Goal: Task Accomplishment & Management: Manage account settings

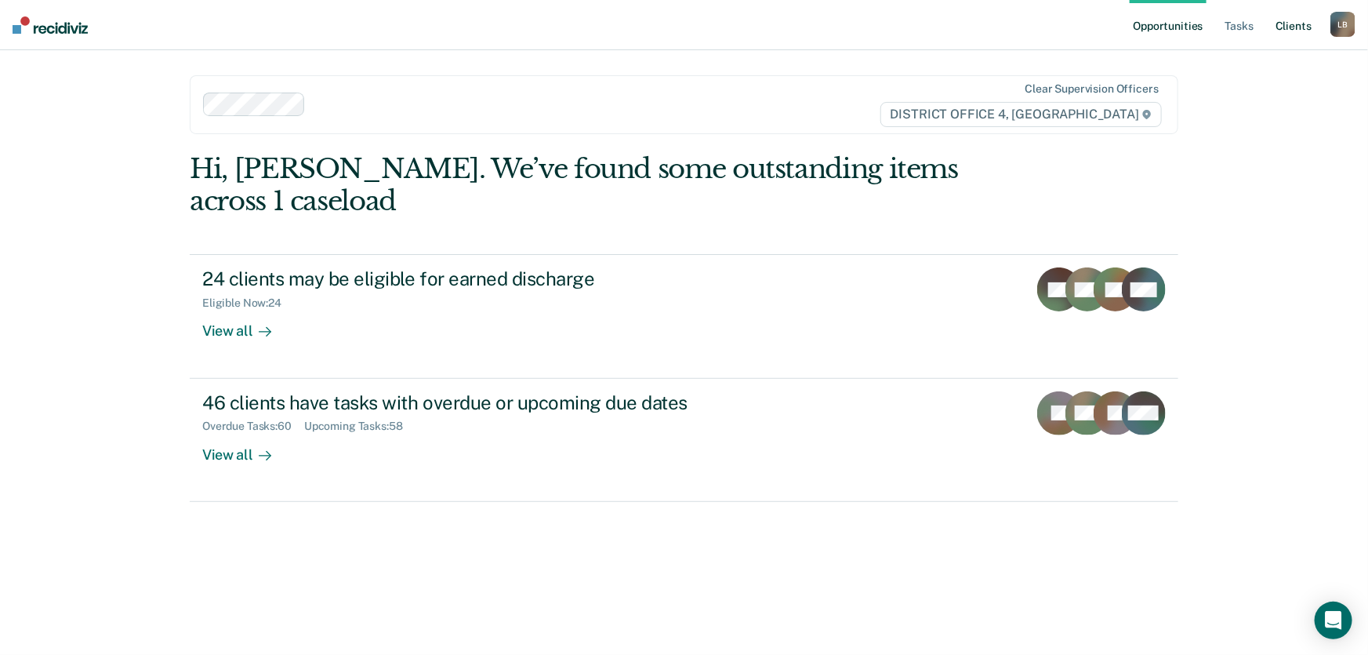
click at [1292, 24] on link "Client s" at bounding box center [1293, 25] width 42 height 50
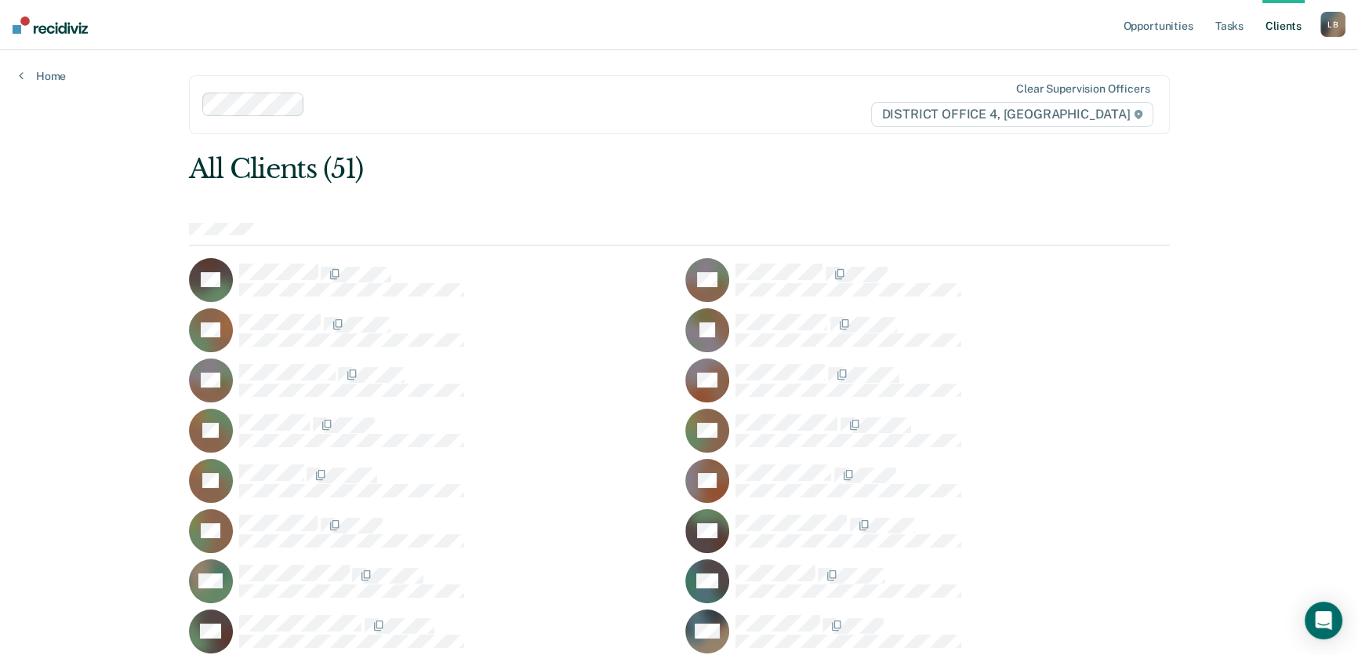
scroll to position [499, 0]
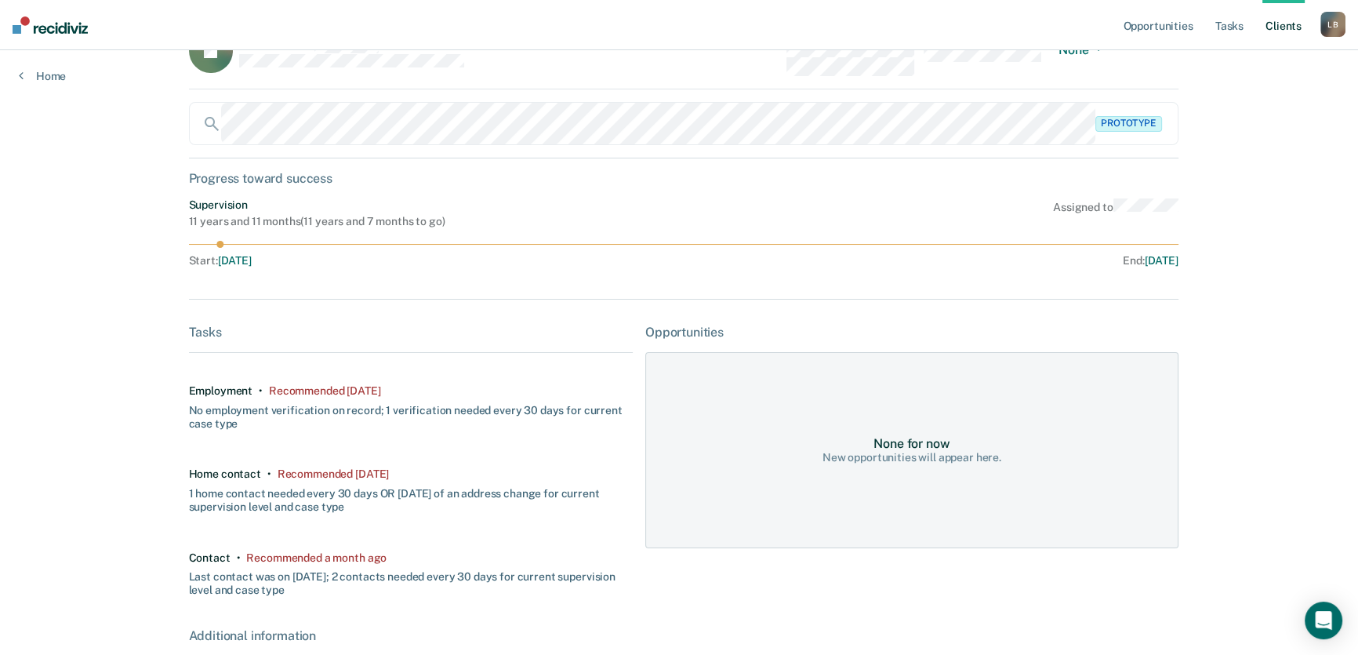
scroll to position [285, 0]
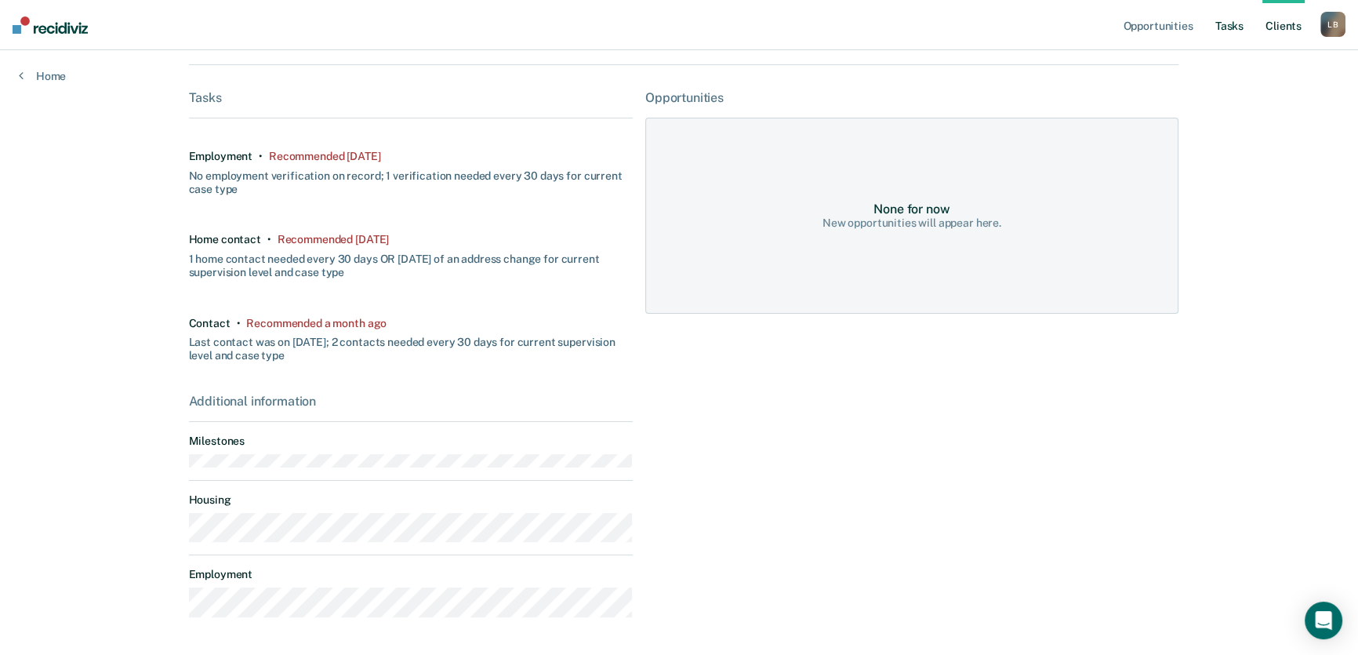
click at [1223, 28] on link "Tasks" at bounding box center [1229, 25] width 34 height 50
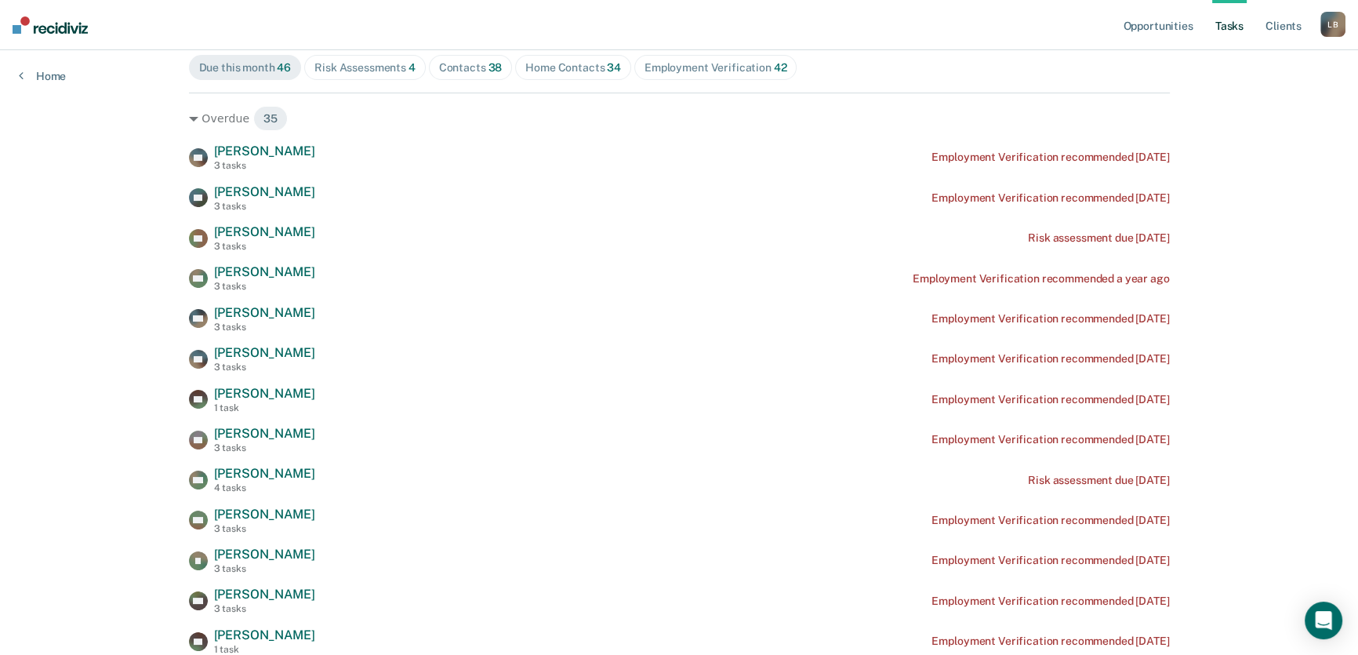
scroll to position [285, 0]
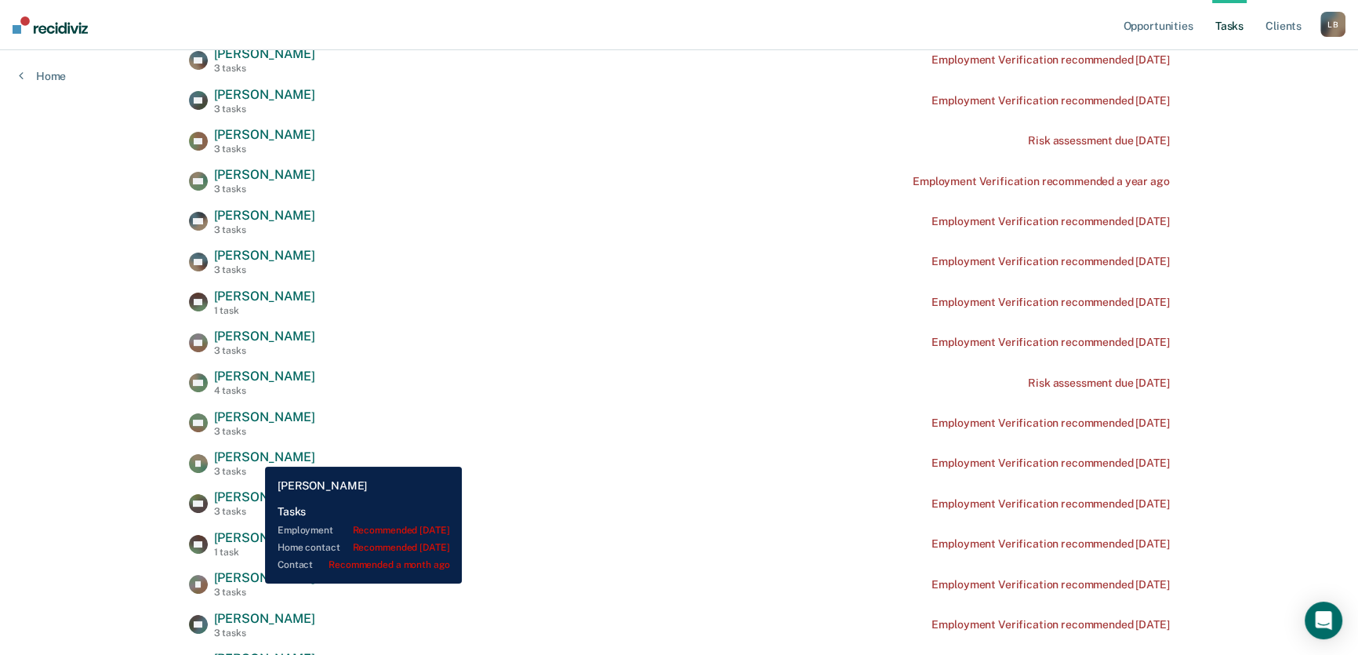
click at [253, 455] on span "[PERSON_NAME]" at bounding box center [264, 456] width 101 height 15
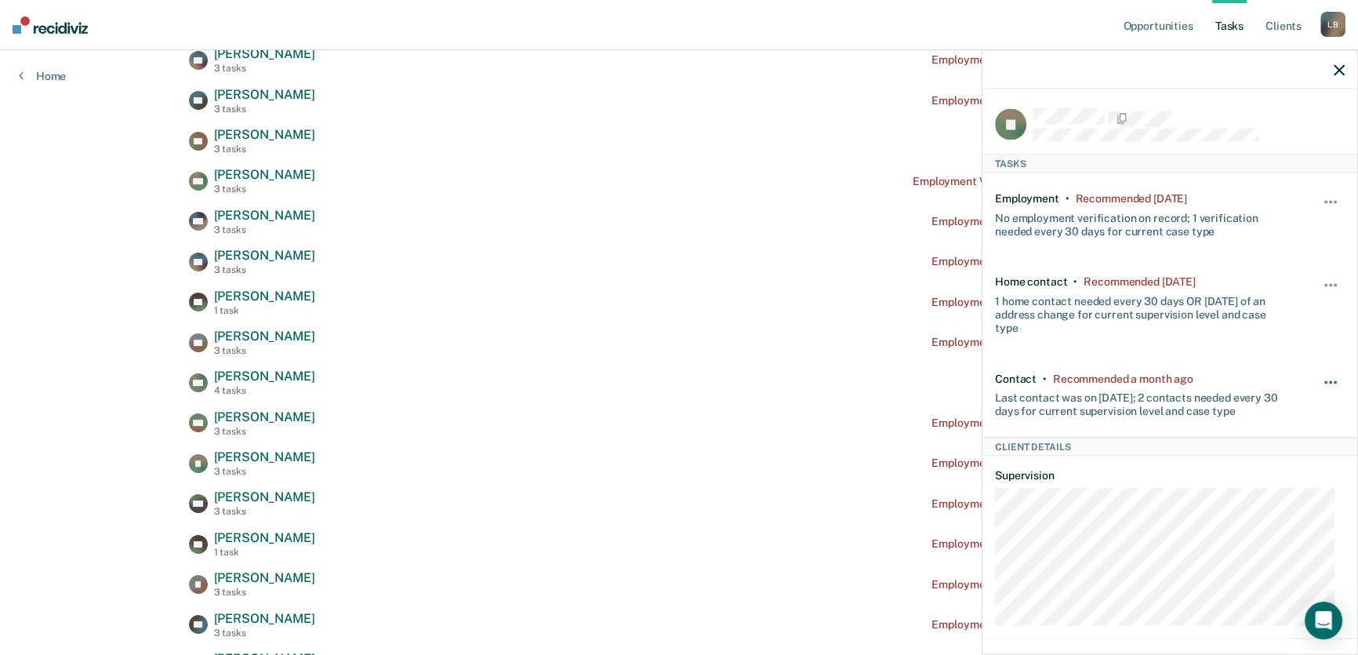
click at [1318, 377] on button "button" at bounding box center [1331, 389] width 27 height 25
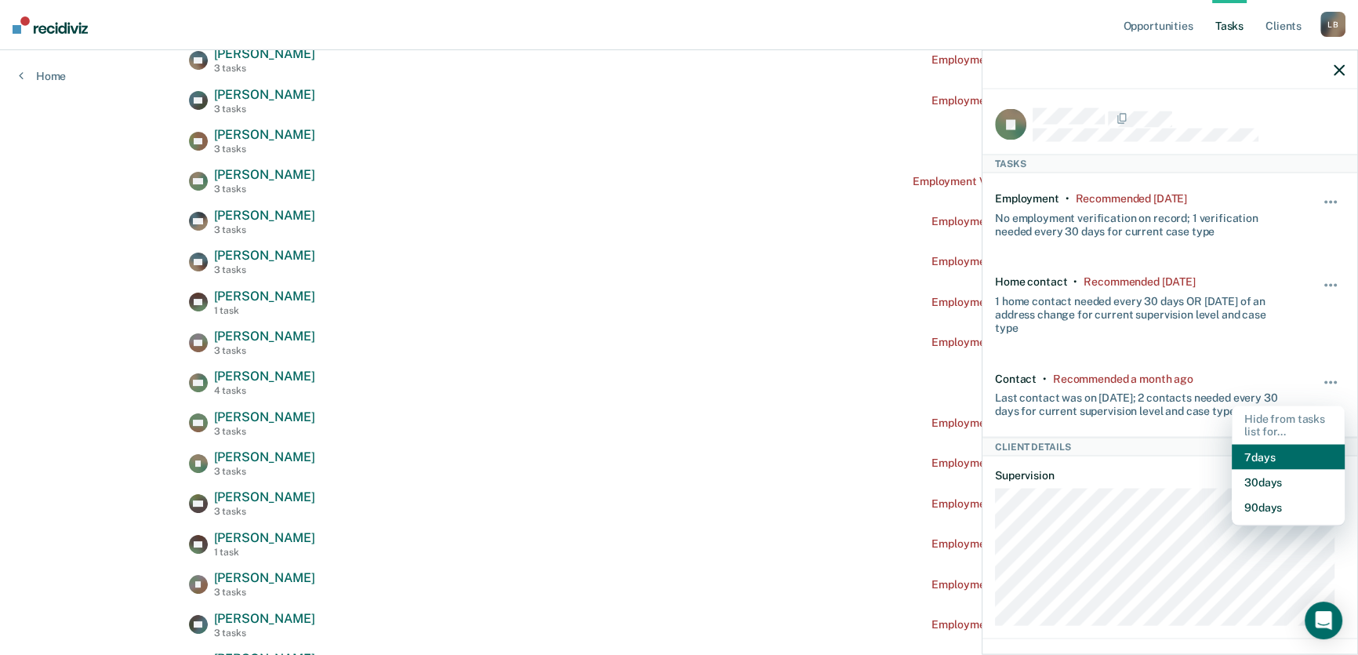
click at [1261, 448] on button "7 days" at bounding box center [1287, 456] width 113 height 25
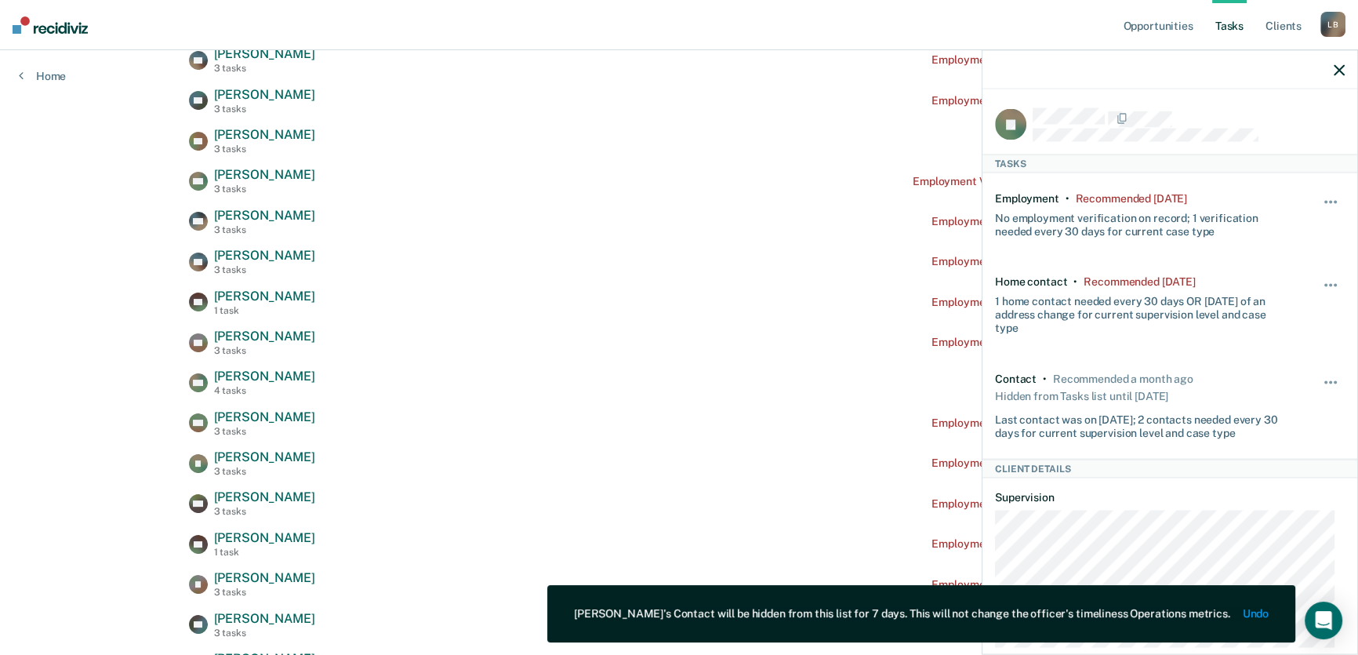
click at [1340, 70] on icon "button" at bounding box center [1338, 69] width 11 height 11
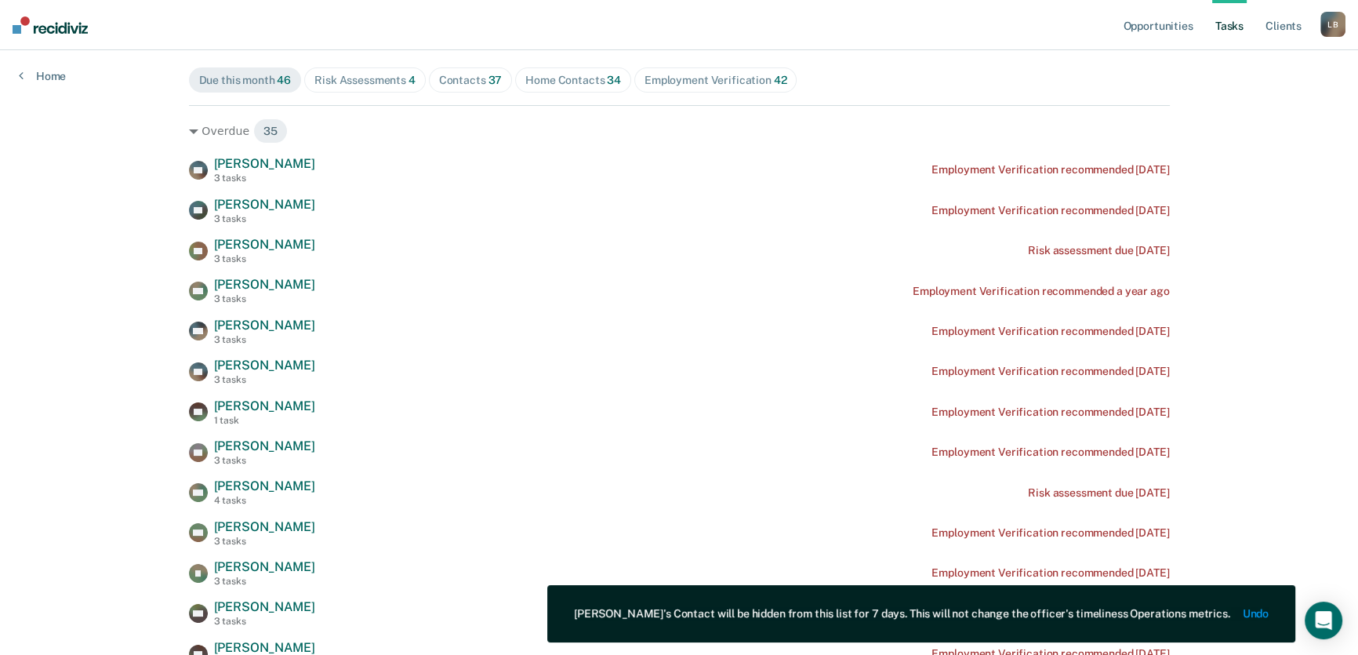
scroll to position [0, 0]
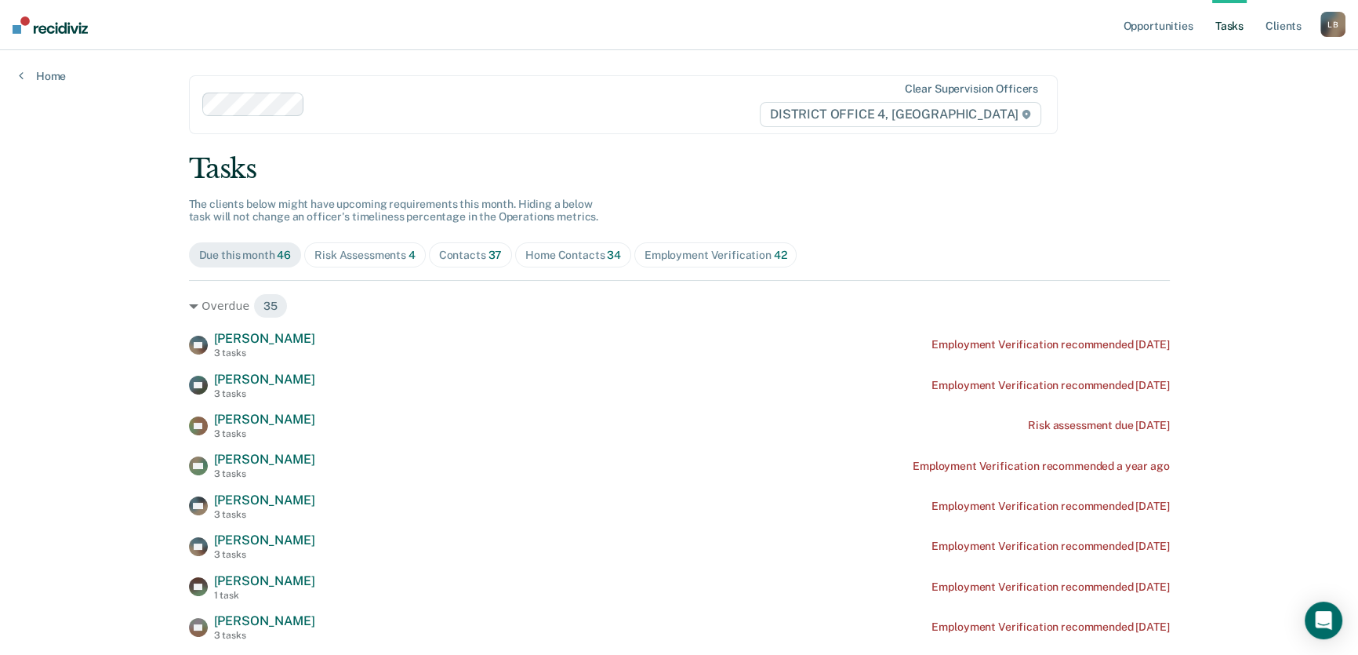
click at [354, 253] on div "Risk Assessments 4" at bounding box center [364, 254] width 101 height 13
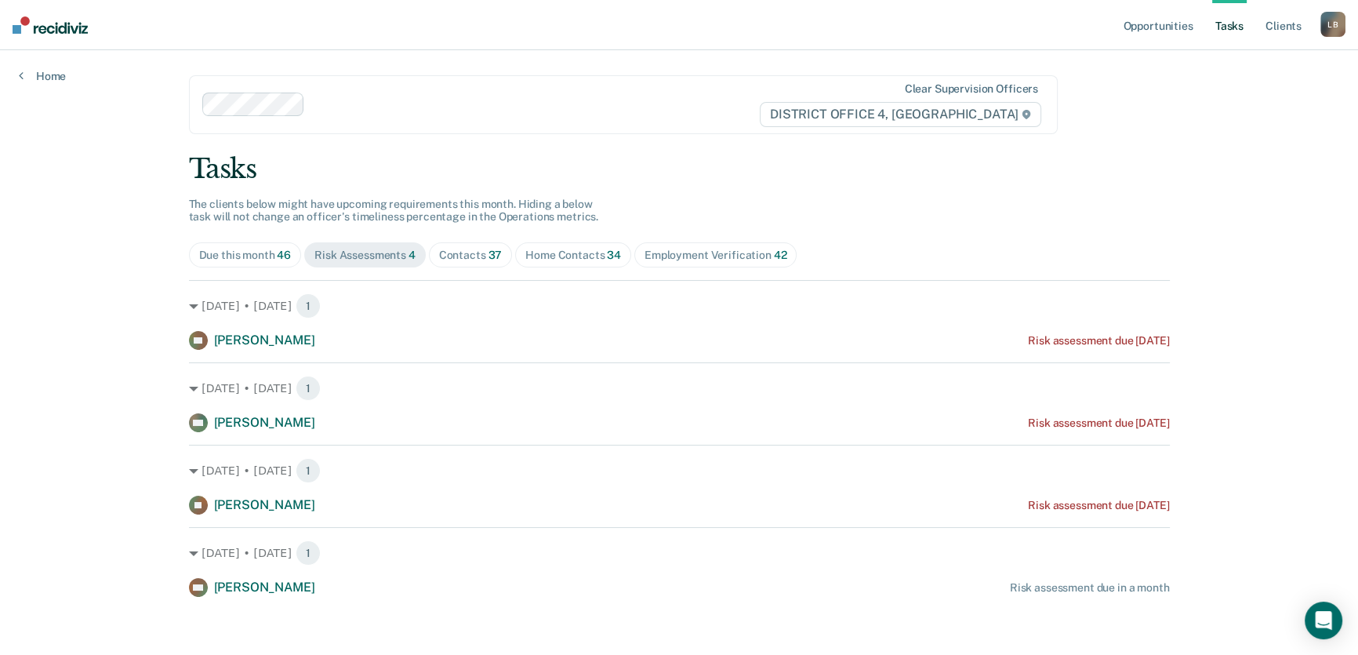
click at [470, 252] on div "Contacts 37" at bounding box center [470, 254] width 63 height 13
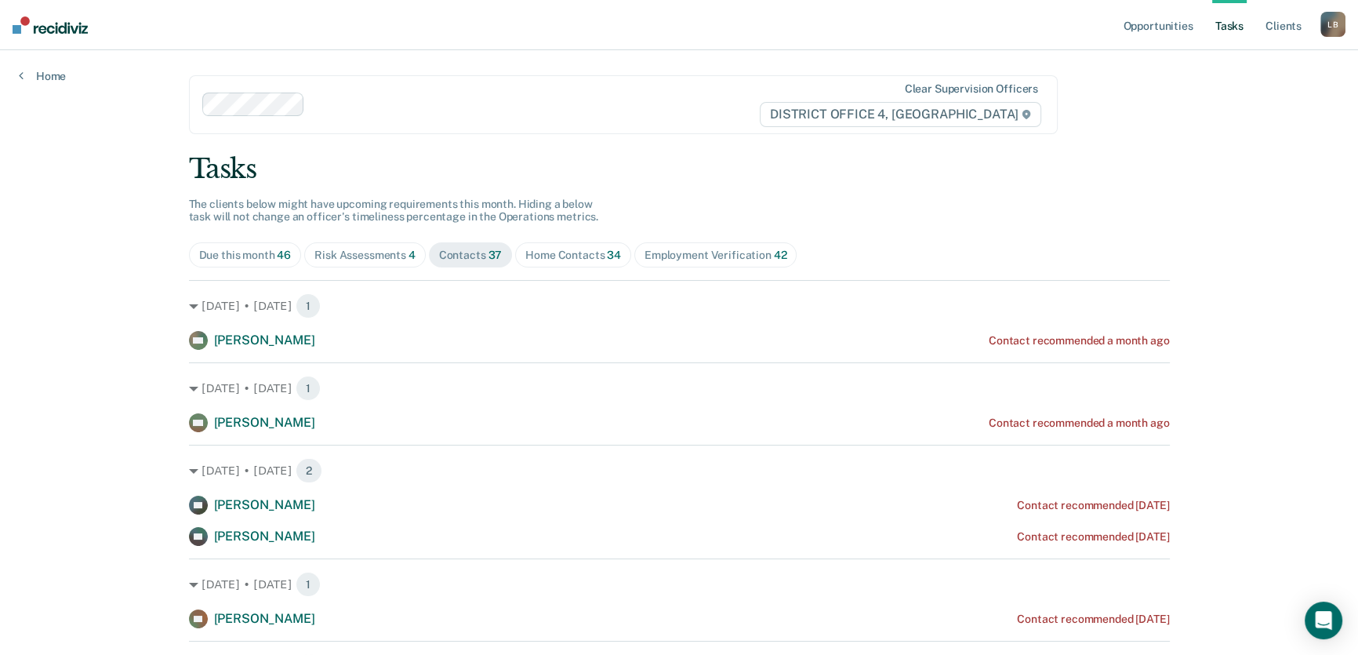
click at [548, 250] on div "Home Contacts 34" at bounding box center [573, 254] width 96 height 13
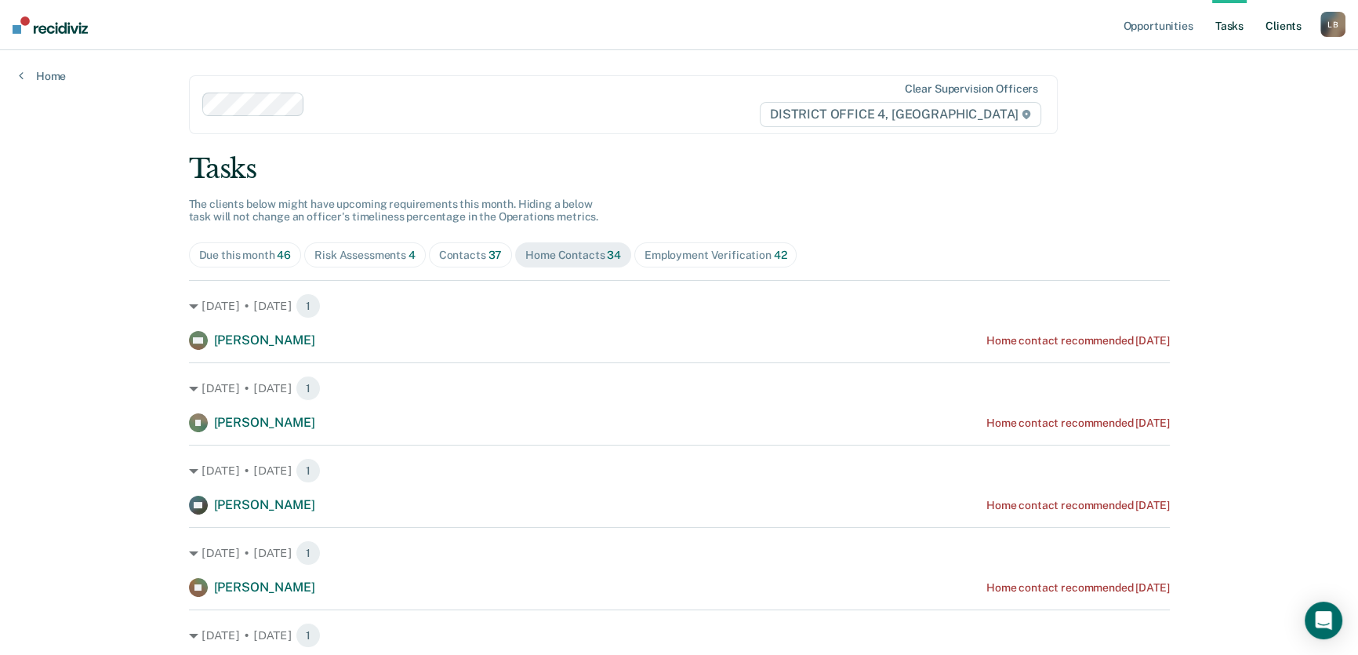
click at [1282, 26] on link "Client s" at bounding box center [1283, 25] width 42 height 50
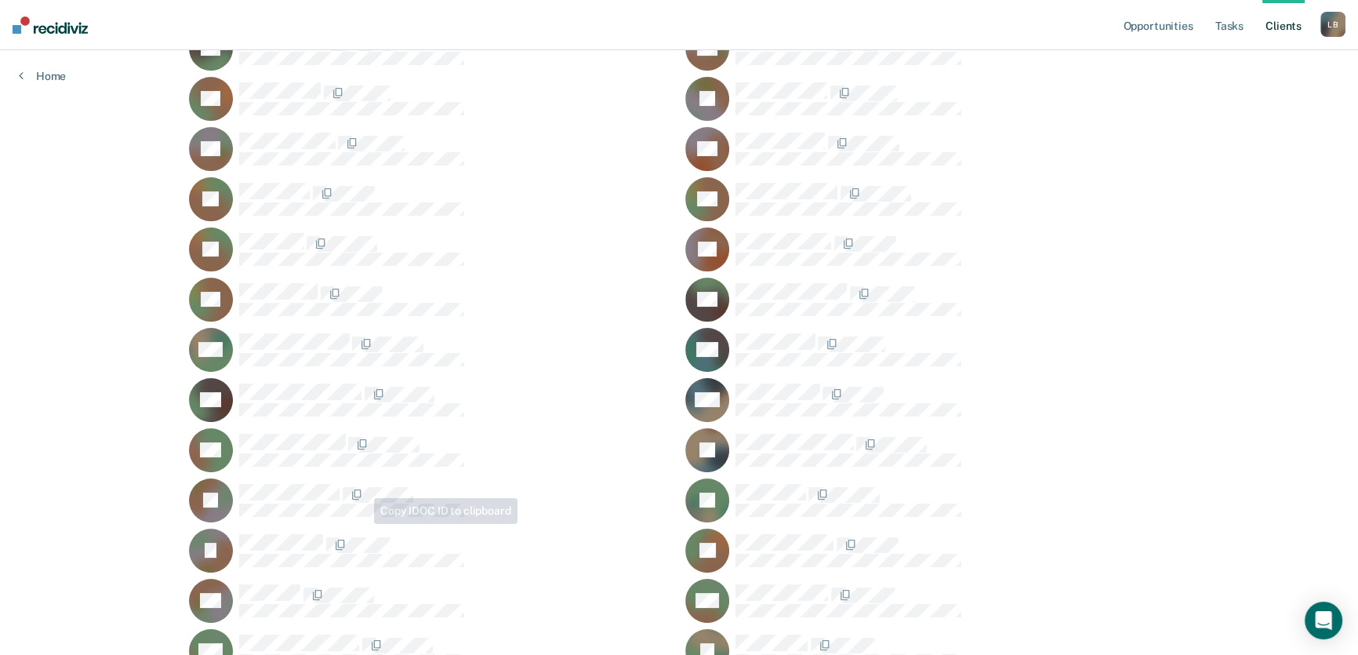
scroll to position [427, 0]
